Goal: Complete application form

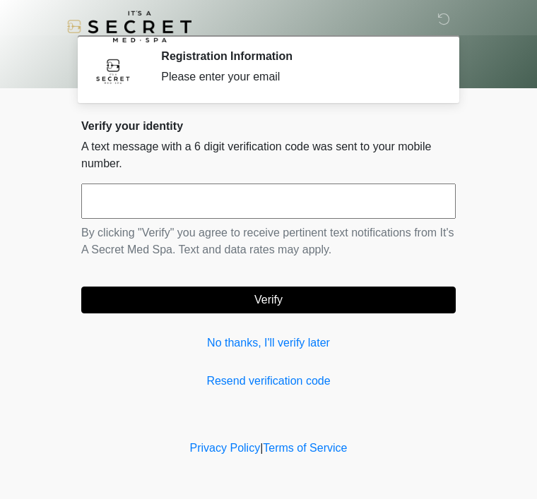
click at [395, 201] on input "text" at bounding box center [268, 201] width 374 height 35
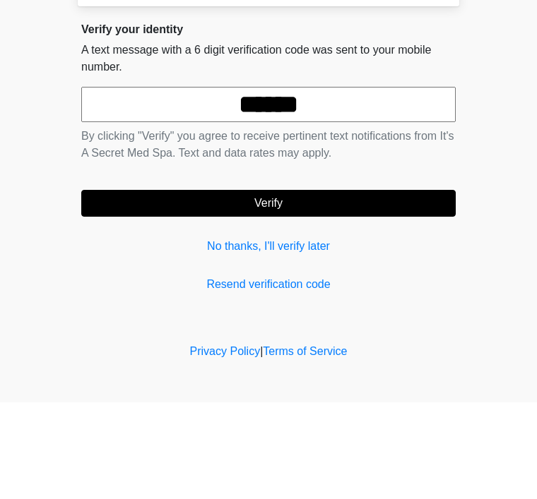
type input "******"
click at [261, 287] on button "Verify" at bounding box center [268, 300] width 374 height 27
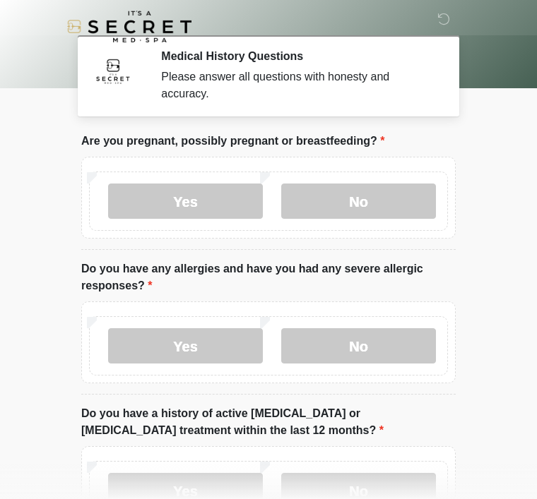
click at [358, 195] on label "No" at bounding box center [358, 201] width 155 height 35
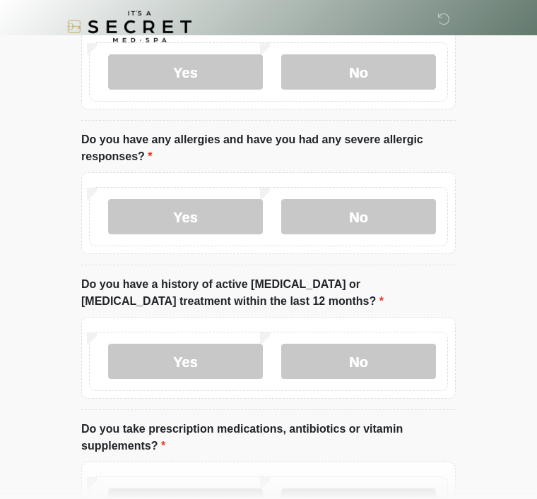
scroll to position [130, 0]
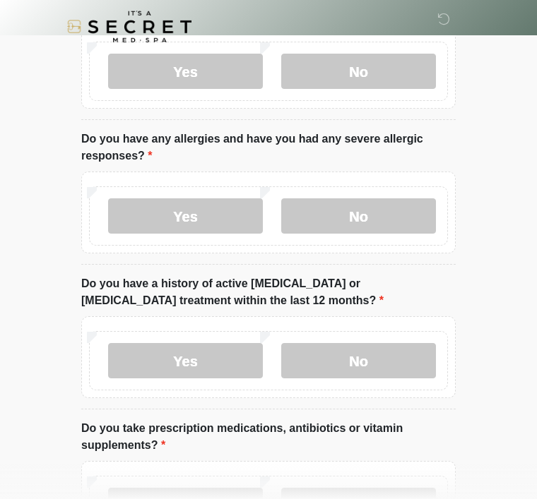
click at [375, 201] on label "No" at bounding box center [358, 215] width 155 height 35
click at [209, 218] on label "Yes" at bounding box center [185, 215] width 155 height 35
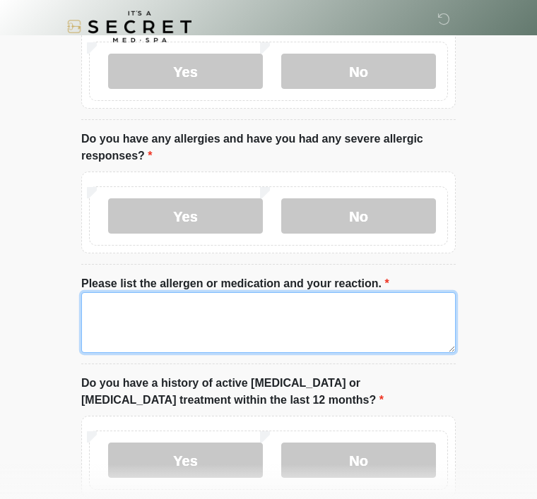
click at [255, 315] on textarea "Please list the allergen or medication and your reaction." at bounding box center [268, 322] width 374 height 61
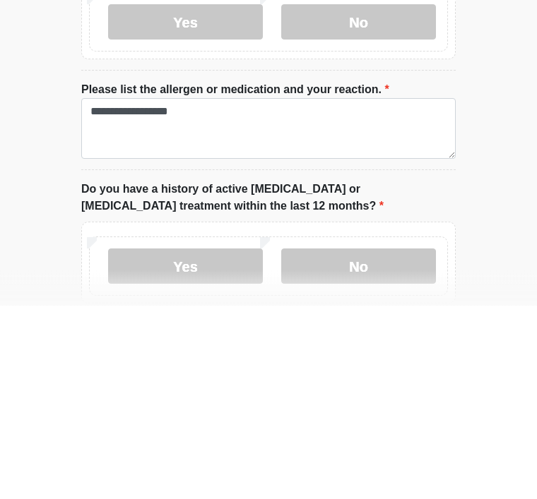
scroll to position [324, 0]
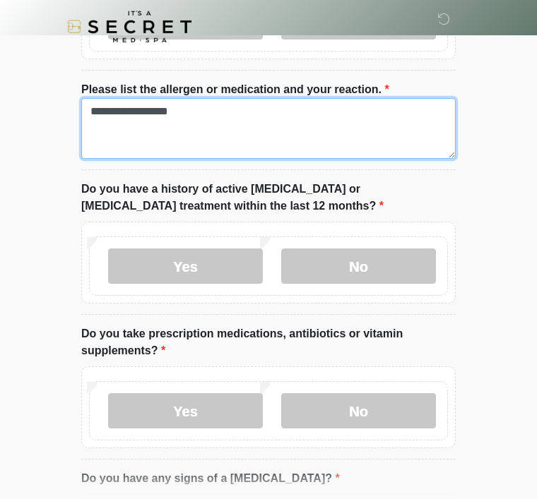
type textarea "**********"
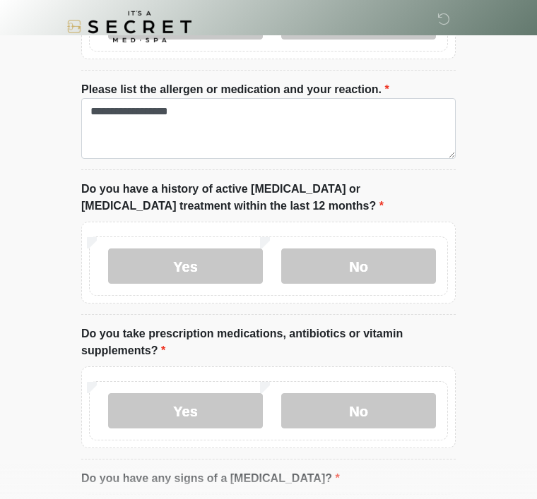
click at [391, 265] on label "No" at bounding box center [358, 266] width 155 height 35
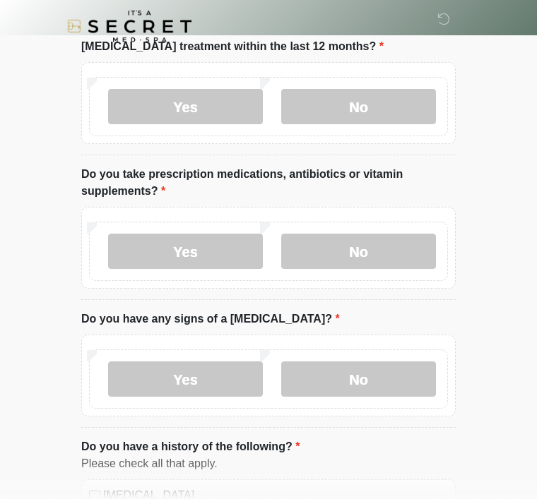
scroll to position [504, 0]
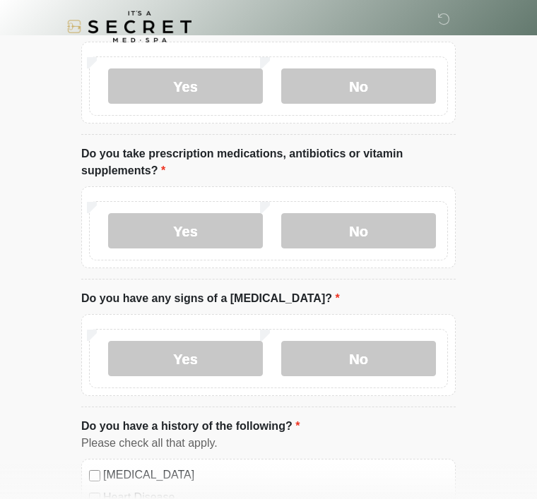
click at [381, 225] on label "No" at bounding box center [358, 230] width 155 height 35
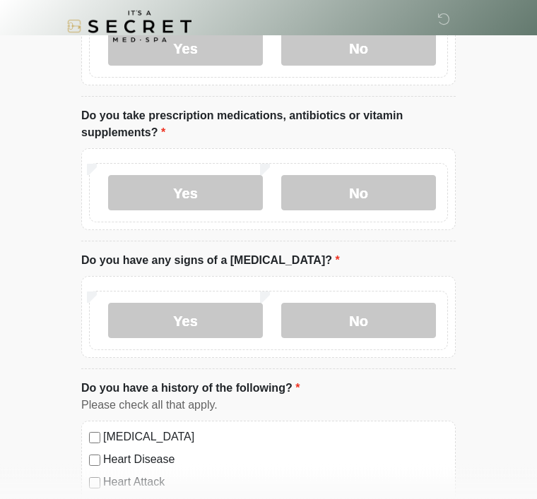
scroll to position [542, 0]
click at [150, 190] on label "Yes" at bounding box center [185, 192] width 155 height 35
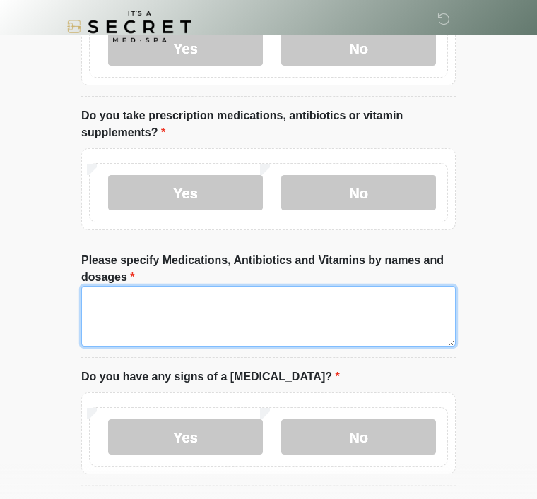
click at [308, 314] on textarea "Please specify Medications, Antibiotics and Vitamins by names and dosages" at bounding box center [268, 316] width 374 height 61
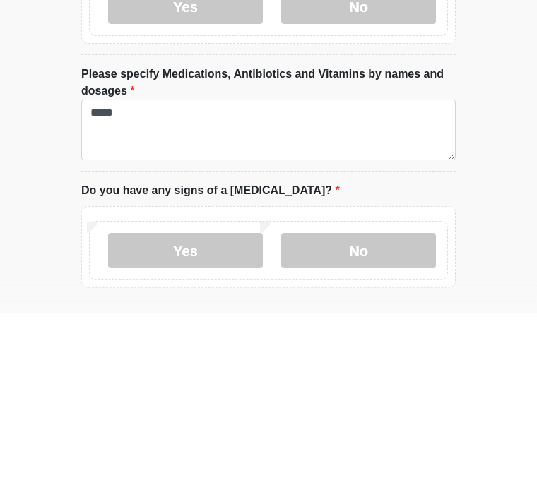
scroll to position [729, 0]
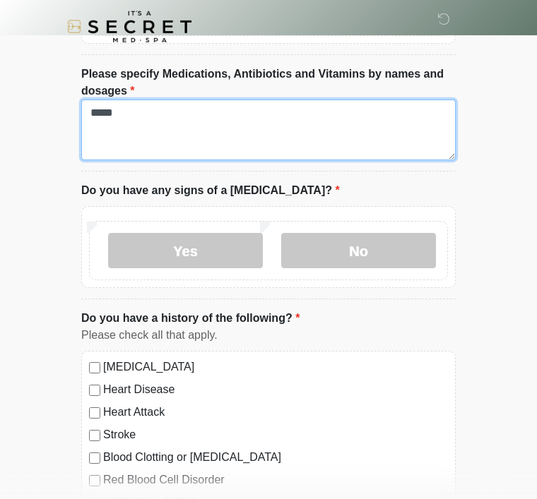
type textarea "****"
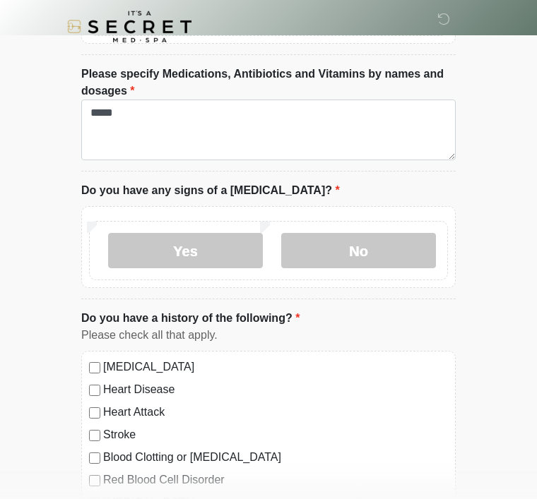
click at [356, 251] on label "No" at bounding box center [358, 250] width 155 height 35
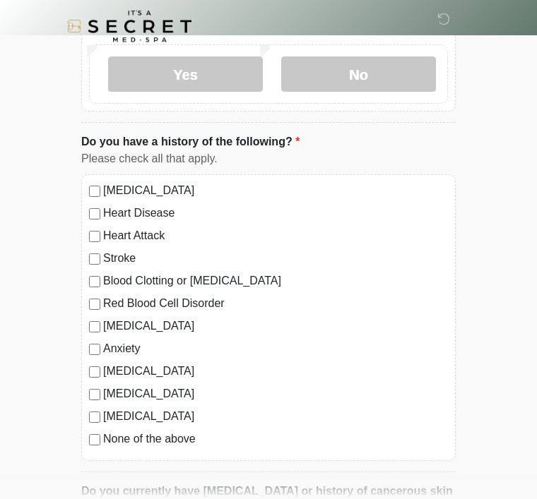
scroll to position [905, 0]
click at [180, 444] on label "None of the above" at bounding box center [275, 439] width 345 height 17
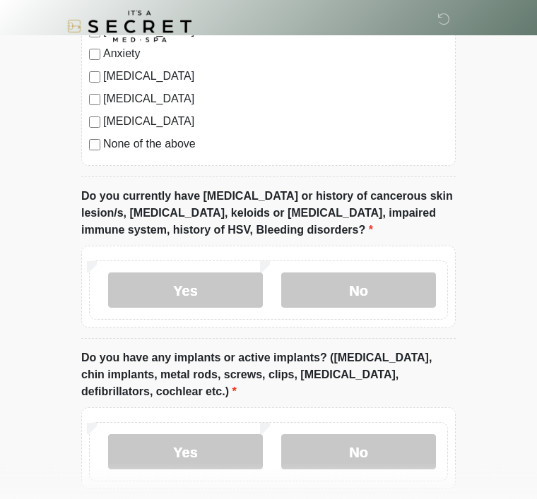
click at [405, 292] on label "No" at bounding box center [358, 290] width 155 height 35
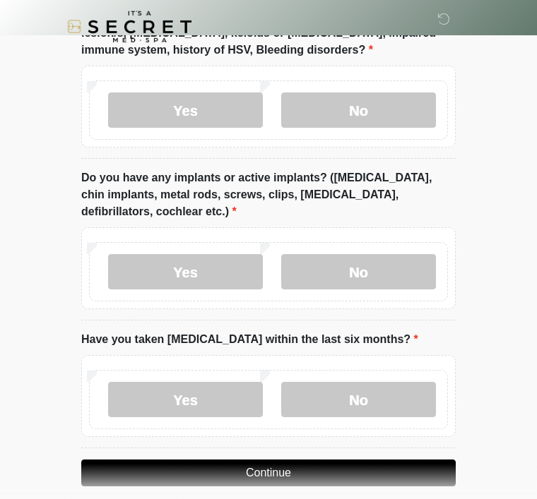
scroll to position [1383, 0]
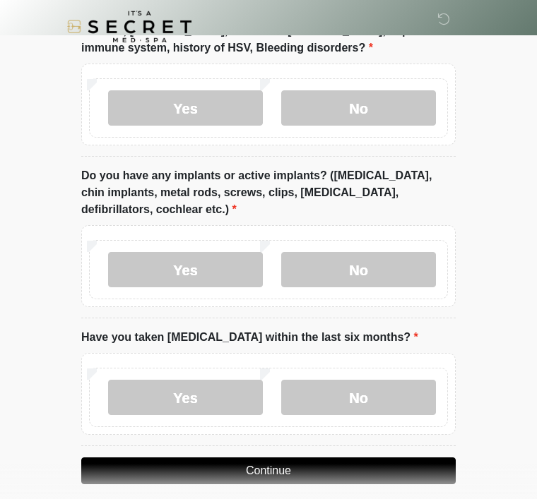
click at [394, 277] on label "No" at bounding box center [358, 269] width 155 height 35
click at [225, 264] on label "Yes" at bounding box center [185, 269] width 155 height 35
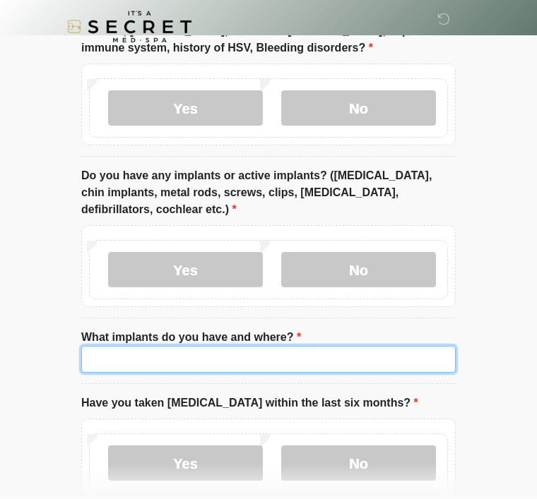
click at [249, 353] on input "What implants do you have and where?" at bounding box center [268, 359] width 374 height 27
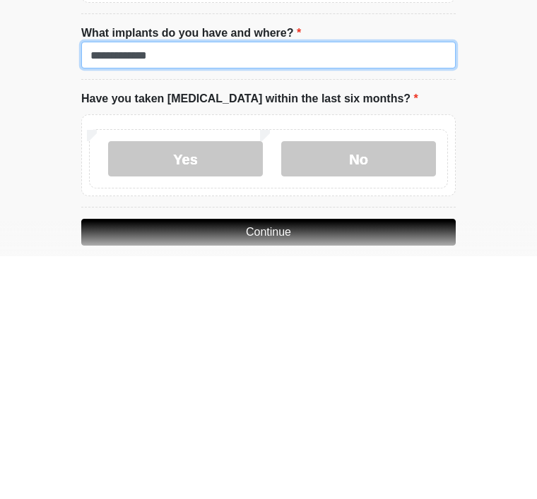
type input "**********"
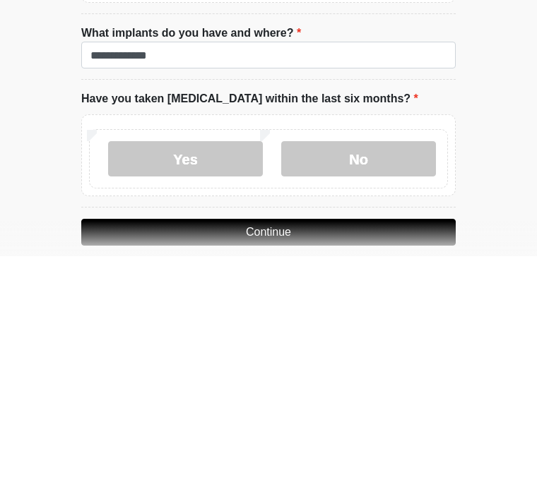
click at [369, 384] on label "No" at bounding box center [358, 401] width 155 height 35
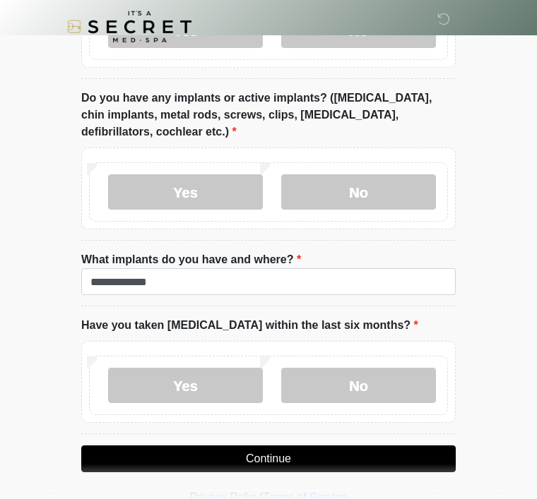
click at [290, 456] on button "Continue" at bounding box center [268, 459] width 374 height 27
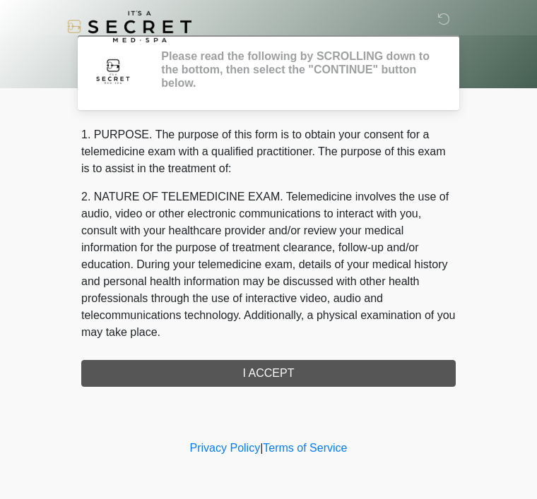
scroll to position [0, 0]
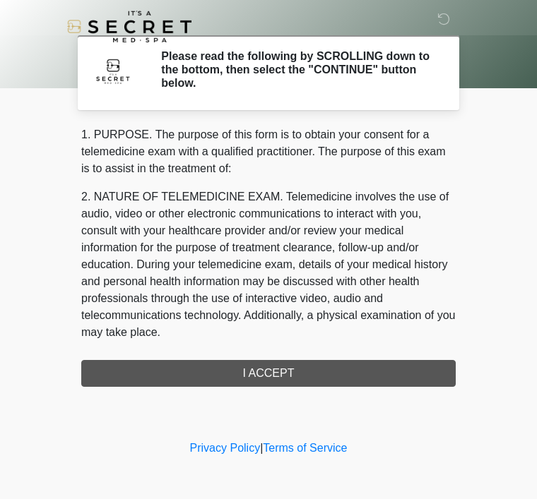
click at [335, 376] on div "1. PURPOSE. The purpose of this form is to obtain your consent for a telemedici…" at bounding box center [268, 256] width 374 height 261
click at [287, 373] on div "1. PURPOSE. The purpose of this form is to obtain your consent for a telemedici…" at bounding box center [268, 256] width 374 height 261
click at [277, 375] on div "1. PURPOSE. The purpose of this form is to obtain your consent for a telemedici…" at bounding box center [268, 256] width 374 height 261
click at [287, 364] on div "1. PURPOSE. The purpose of this form is to obtain your consent for a telemedici…" at bounding box center [268, 256] width 374 height 261
click at [292, 359] on div "1. PURPOSE. The purpose of this form is to obtain your consent for a telemedici…" at bounding box center [268, 256] width 374 height 261
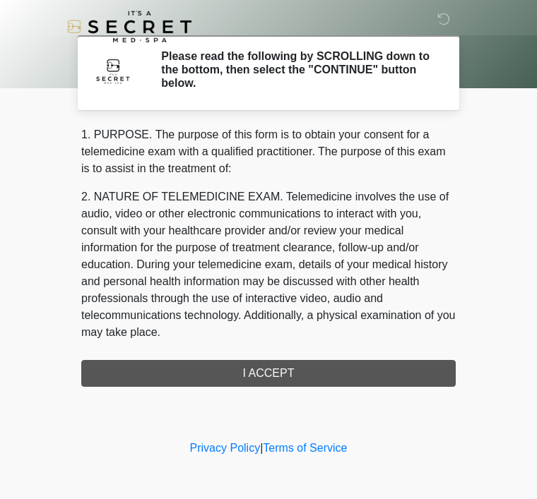
click at [285, 379] on div "1. PURPOSE. The purpose of this form is to obtain your consent for a telemedici…" at bounding box center [268, 256] width 374 height 261
click at [244, 315] on p "2. NATURE OF TELEMEDICINE EXAM. Telemedicine involves the use of audio, video o…" at bounding box center [268, 265] width 374 height 153
click at [255, 366] on div "1. PURPOSE. The purpose of this form is to obtain your consent for a telemedici…" at bounding box center [268, 256] width 374 height 261
click at [265, 373] on div "1. PURPOSE. The purpose of this form is to obtain your consent for a telemedici…" at bounding box center [268, 256] width 374 height 261
click at [265, 372] on div "1. PURPOSE. The purpose of this form is to obtain your consent for a telemedici…" at bounding box center [268, 256] width 374 height 261
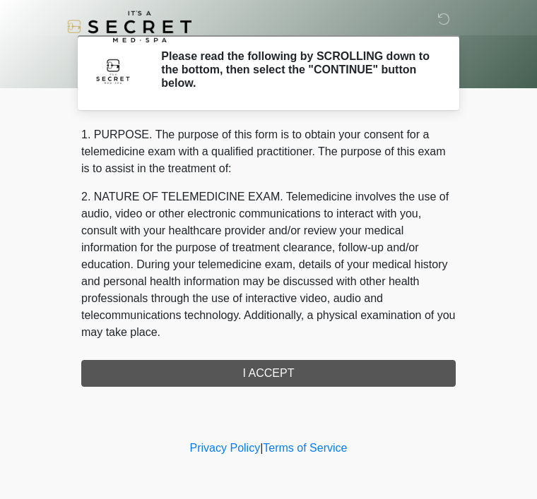
click at [259, 360] on div "1. PURPOSE. The purpose of this form is to obtain your consent for a telemedici…" at bounding box center [268, 256] width 374 height 261
click at [287, 367] on div "1. PURPOSE. The purpose of this form is to obtain your consent for a telemedici…" at bounding box center [268, 256] width 374 height 261
click at [298, 383] on div "1. PURPOSE. The purpose of this form is to obtain your consent for a telemedici…" at bounding box center [268, 256] width 374 height 261
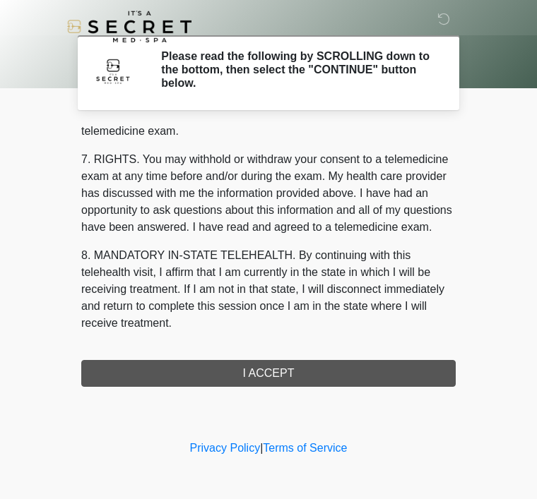
click at [302, 374] on div "1. PURPOSE. The purpose of this form is to obtain your consent for a telemedici…" at bounding box center [268, 256] width 374 height 261
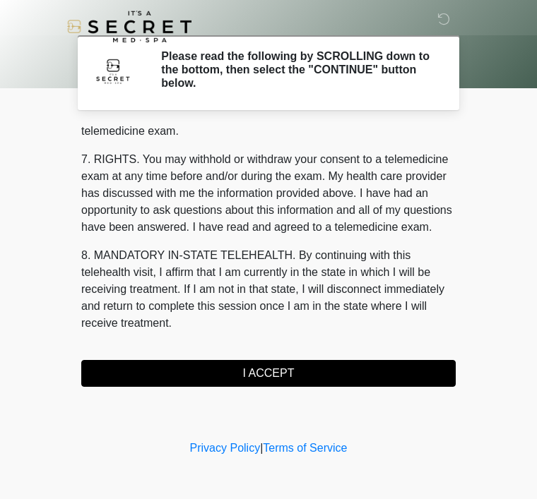
click at [302, 378] on button "I ACCEPT" at bounding box center [268, 373] width 374 height 27
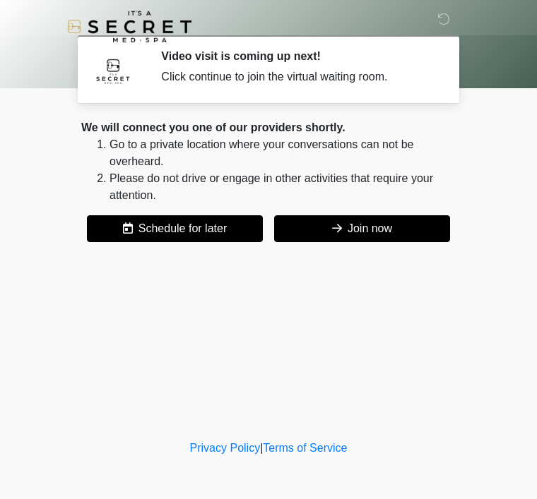
click at [347, 237] on button "Join now" at bounding box center [362, 228] width 176 height 27
